Goal: Task Accomplishment & Management: Complete application form

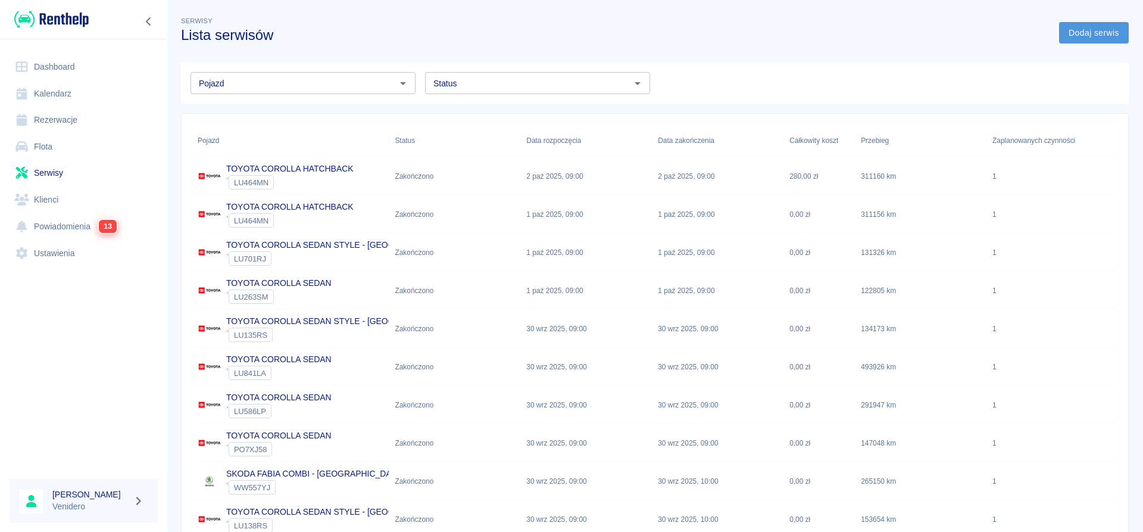
click at [1099, 26] on link "Dodaj serwis" at bounding box center [1094, 33] width 70 height 22
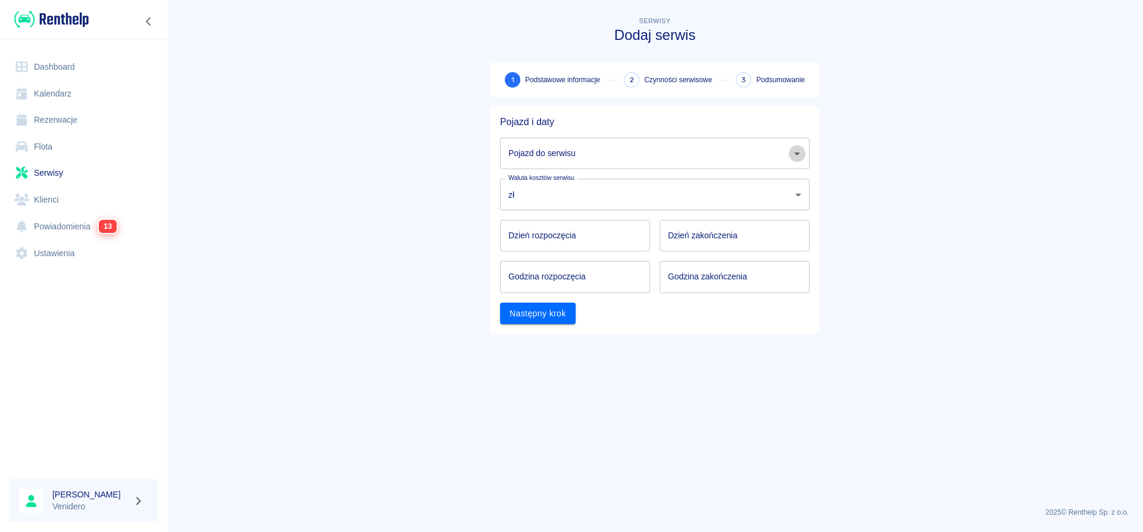
click at [801, 157] on icon "Otwórz" at bounding box center [797, 153] width 14 height 14
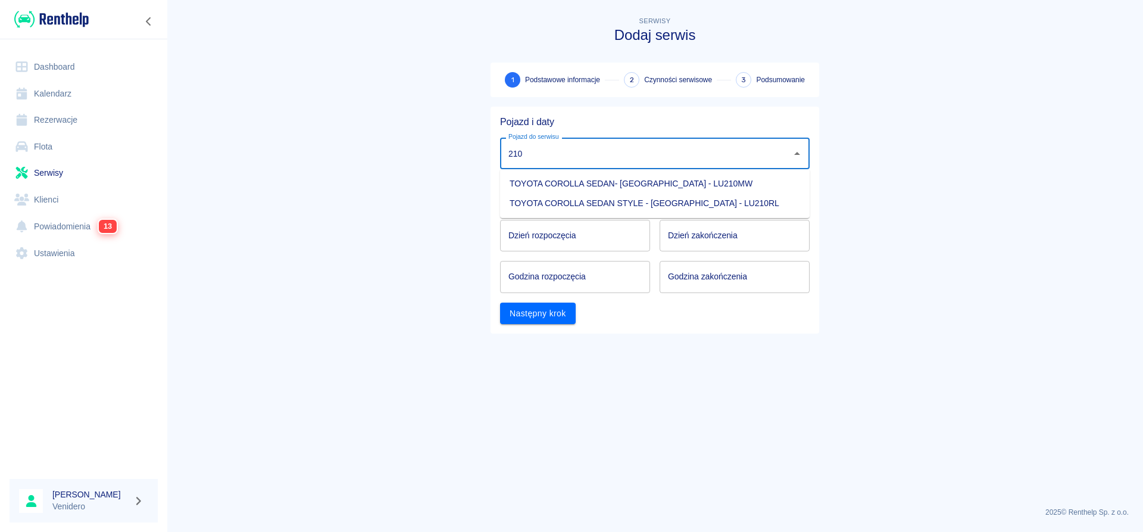
click at [639, 201] on li "TOYOTA COROLLA SEDAN STYLE - [GEOGRAPHIC_DATA] - LU210RL" at bounding box center [655, 204] width 310 height 20
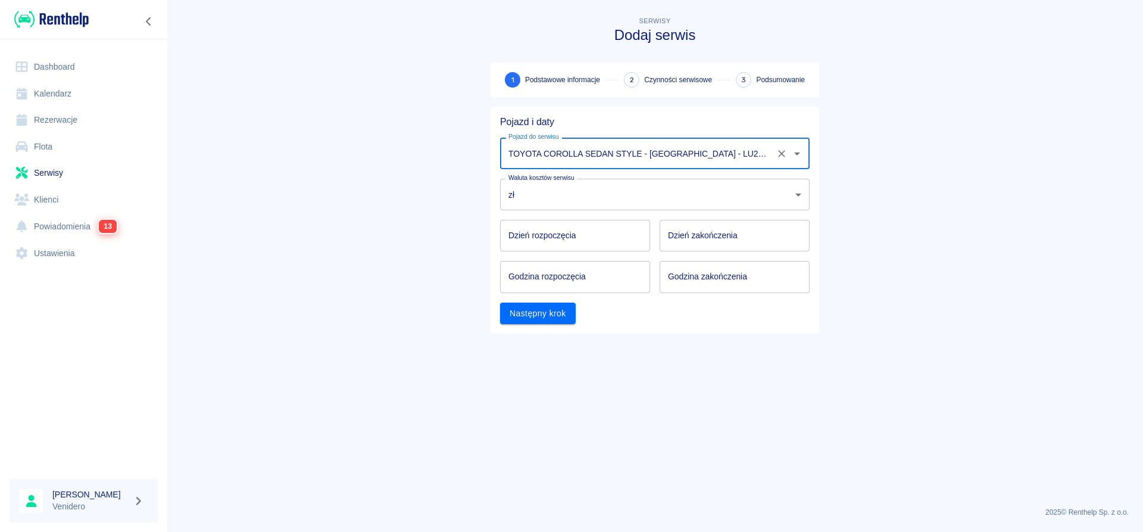
type input "TOYOTA COROLLA SEDAN STYLE - [GEOGRAPHIC_DATA] - LU210RL"
type input "DD.MM.YYYY"
click at [548, 237] on input "DD.MM.YYYY" at bounding box center [575, 236] width 150 height 32
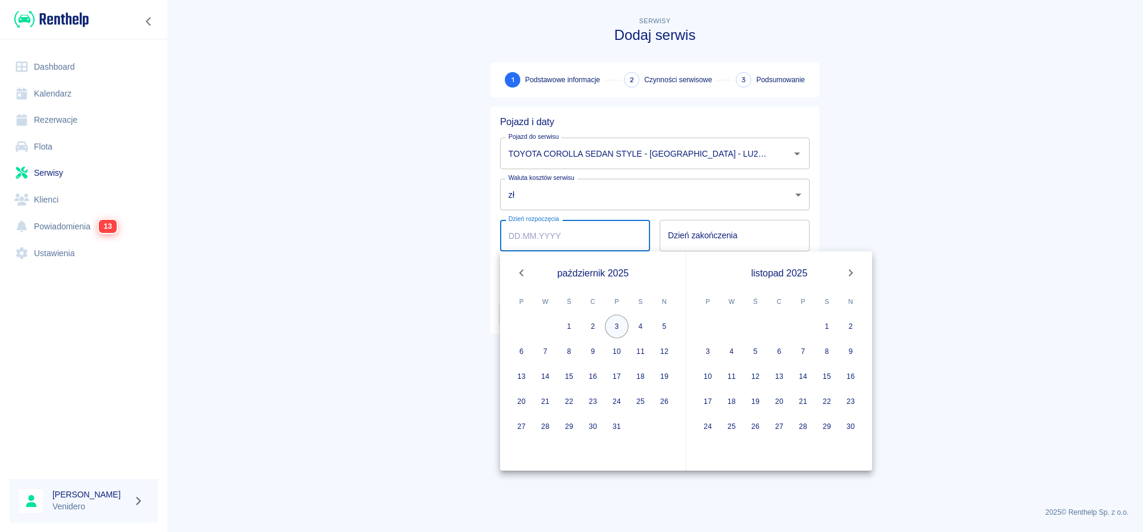
click at [618, 327] on button "3" at bounding box center [617, 326] width 24 height 24
click at [736, 230] on label "Dzień zakończenia" at bounding box center [703, 235] width 70 height 12
click at [736, 230] on input "Dzień zakończenia" at bounding box center [735, 236] width 150 height 32
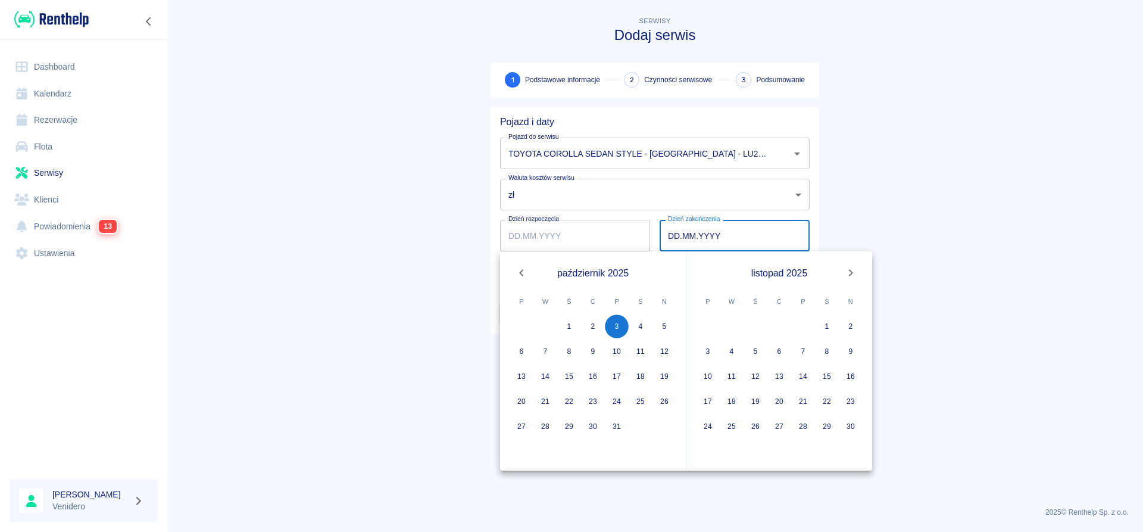
type input "[DATE]"
type input "DD.MM.YYYY"
click at [617, 325] on button "3" at bounding box center [617, 326] width 24 height 24
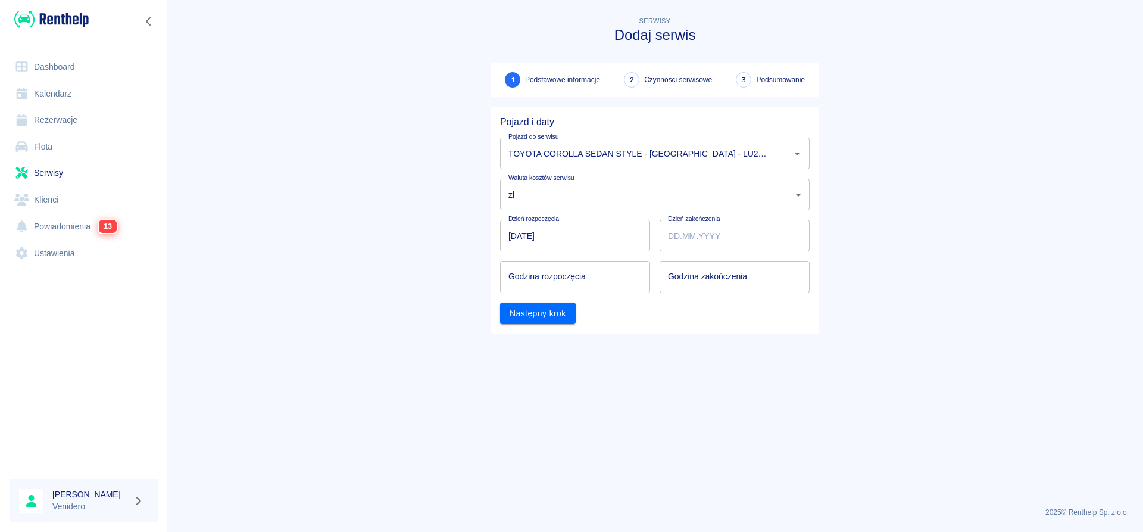
type input "[DATE]"
click at [584, 276] on input "Godzina rozpoczęcia" at bounding box center [571, 277] width 142 height 32
type input "13:00"
click at [730, 282] on input "hh:mm" at bounding box center [731, 277] width 142 height 32
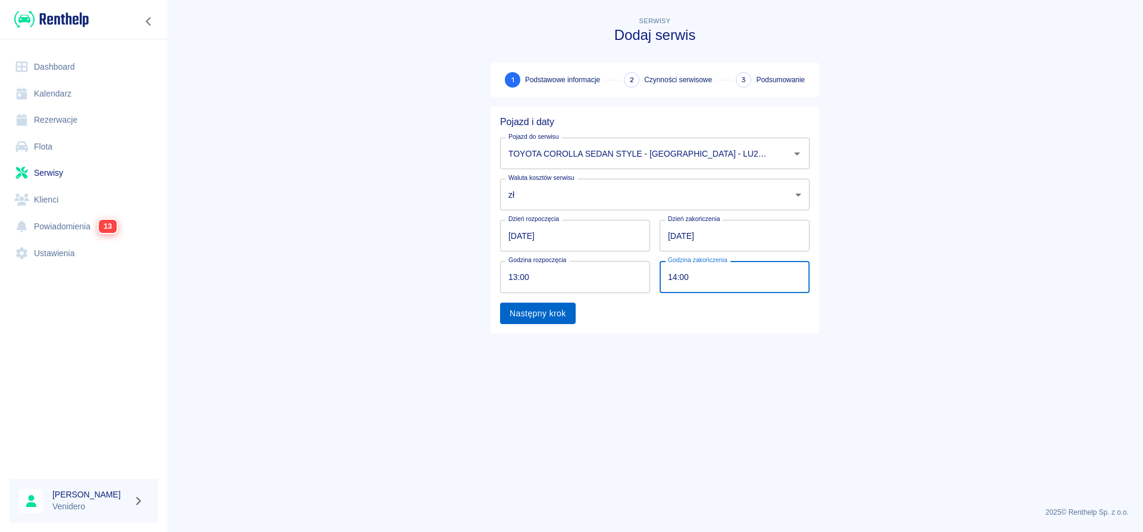
type input "14:00"
click at [564, 309] on button "Następny krok" at bounding box center [538, 313] width 76 height 22
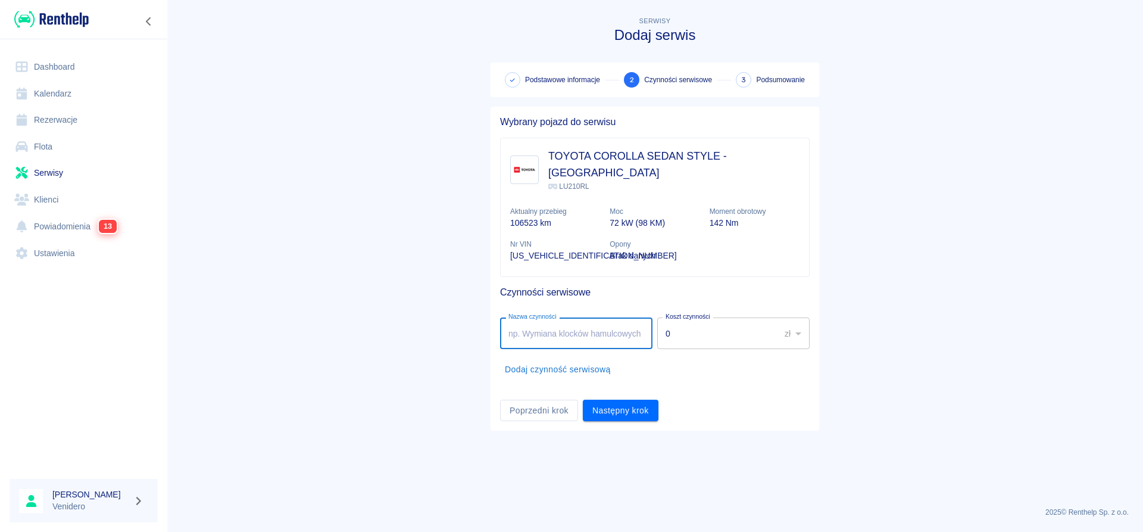
drag, startPoint x: 597, startPoint y: 317, endPoint x: 1143, endPoint y: 462, distance: 564.9
click at [621, 325] on input "Nazwa czynności" at bounding box center [576, 333] width 152 height 32
type input "Serwis olejowy + kabina + powietrze. Arek"
click at [609, 358] on button "Dodaj czynność serwisową" at bounding box center [558, 369] width 116 height 22
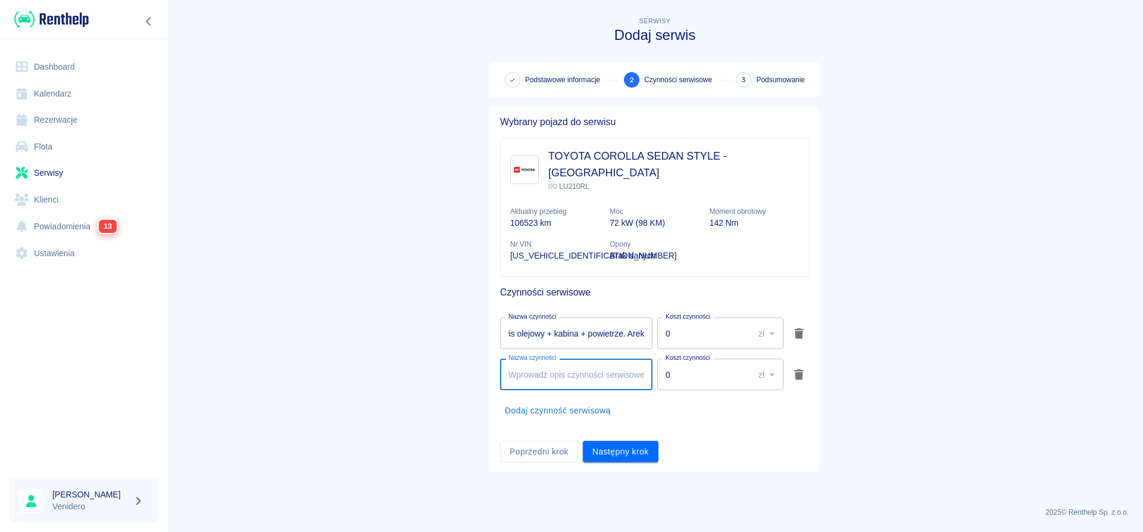
click at [550, 358] on div "Nazwa czynności Nazwa czynności" at bounding box center [576, 374] width 152 height 32
click at [580, 363] on input "Nazwa czynności" at bounding box center [576, 374] width 152 height 32
type input "Wymiana świec. Arek"
click at [622, 441] on button "Następny krok" at bounding box center [621, 452] width 76 height 22
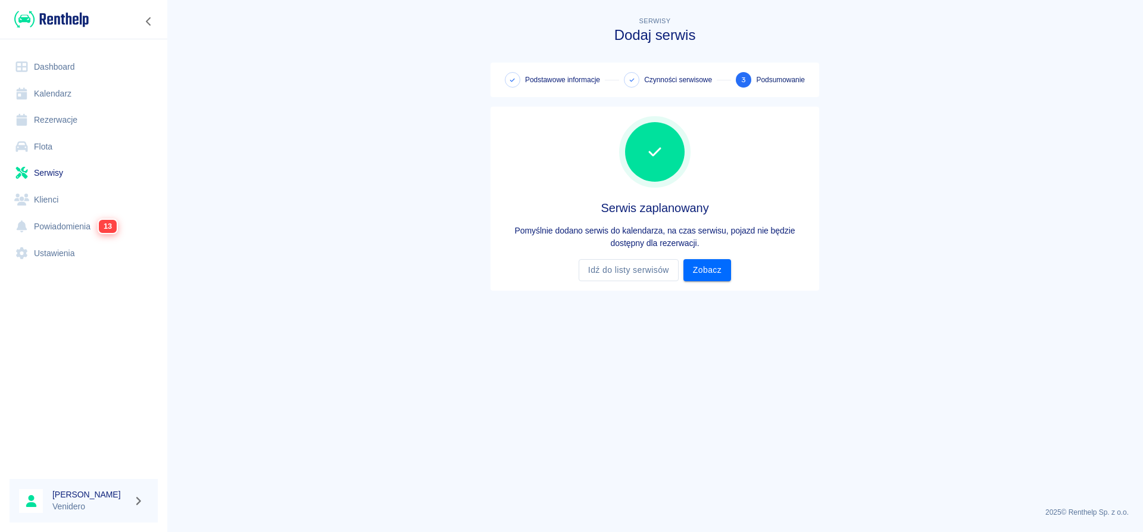
click at [715, 272] on link "Zobacz" at bounding box center [708, 270] width 48 height 22
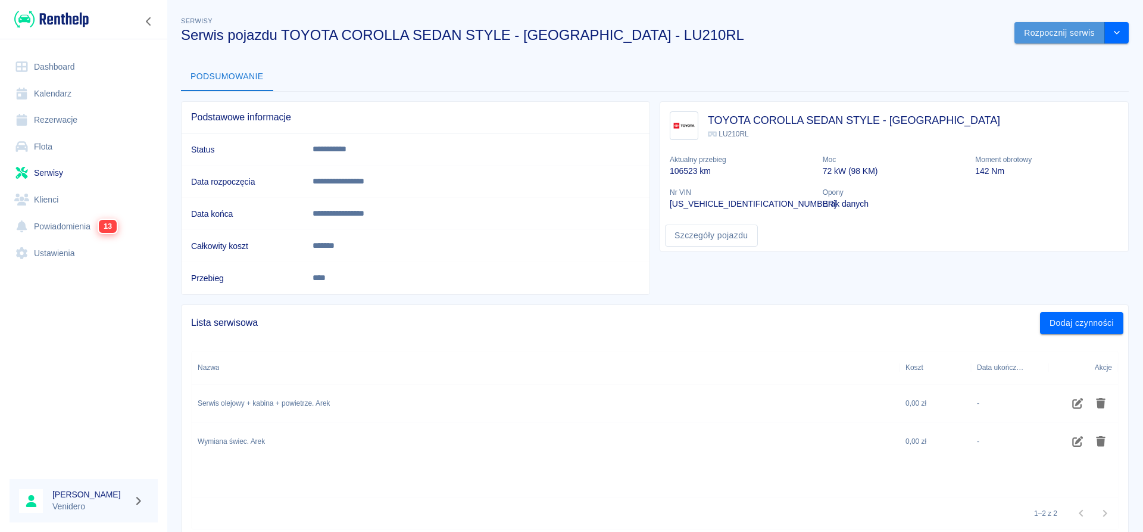
click at [1064, 29] on button "Rozpocznij serwis" at bounding box center [1060, 33] width 91 height 22
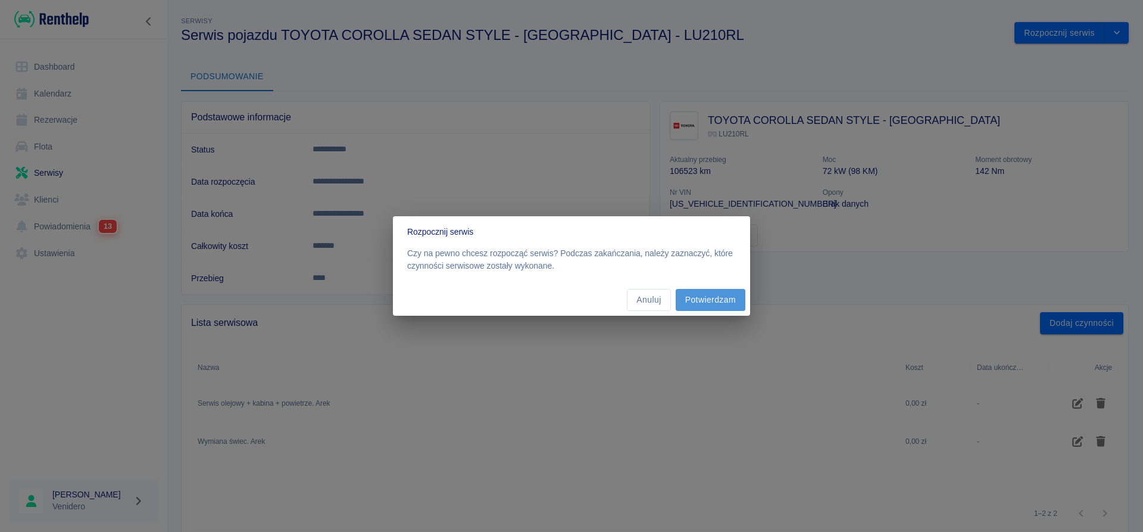
click at [719, 296] on button "Potwierdzam" at bounding box center [711, 300] width 70 height 22
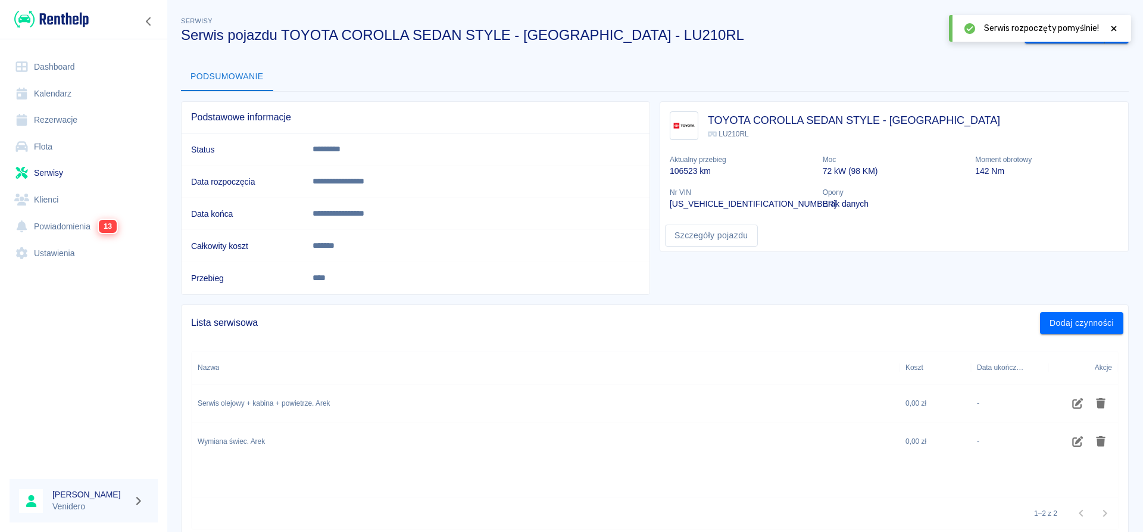
click at [1114, 27] on icon at bounding box center [1114, 28] width 11 height 8
click at [1059, 37] on button "Zakończ serwis" at bounding box center [1065, 33] width 80 height 22
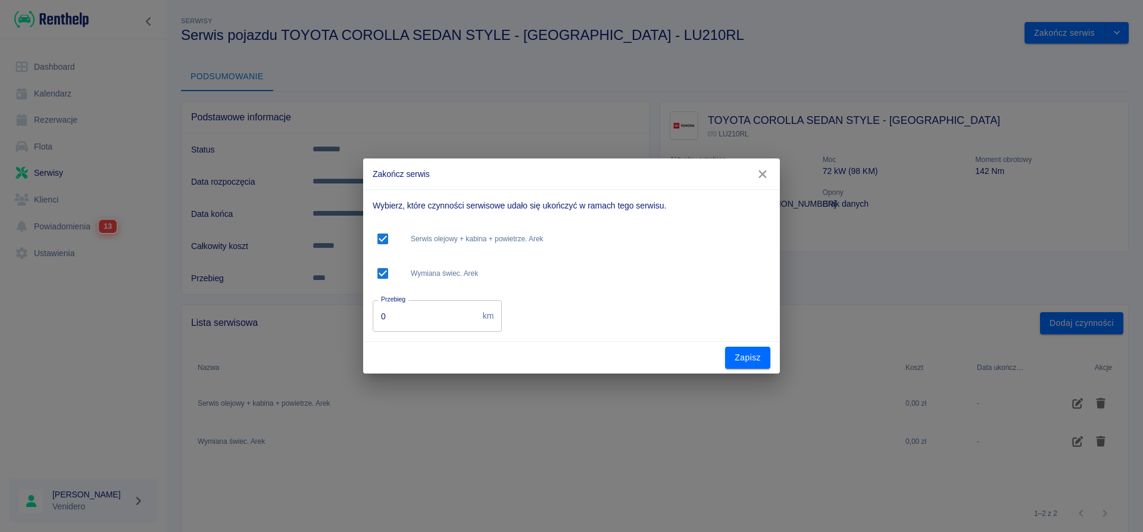
drag, startPoint x: 400, startPoint y: 322, endPoint x: 260, endPoint y: 311, distance: 140.3
click at [373, 311] on input "0" at bounding box center [425, 316] width 105 height 32
type input "141620"
click at [751, 362] on button "Zapisz" at bounding box center [747, 358] width 45 height 22
